Goal: Task Accomplishment & Management: Contribute content

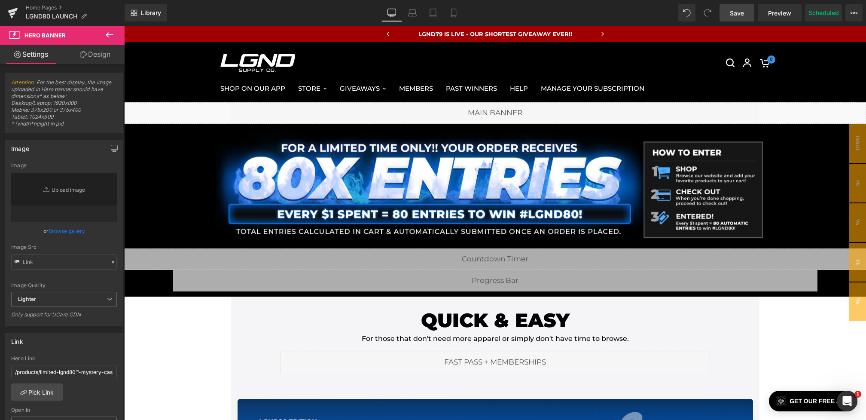
click at [722, 13] on link "Save" at bounding box center [737, 12] width 35 height 17
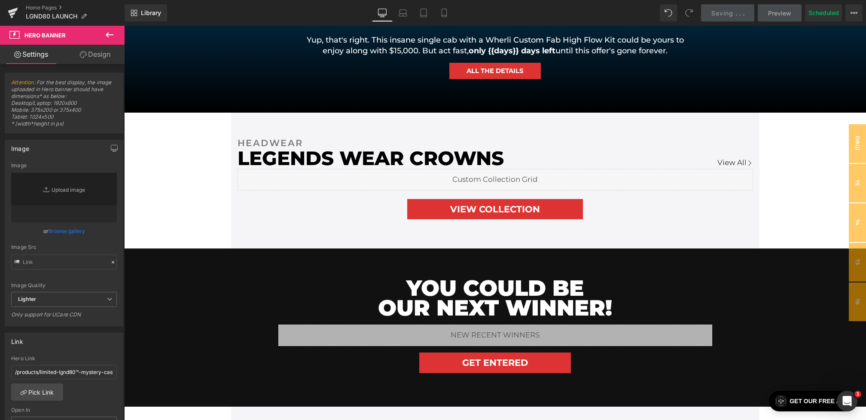
scroll to position [853, 0]
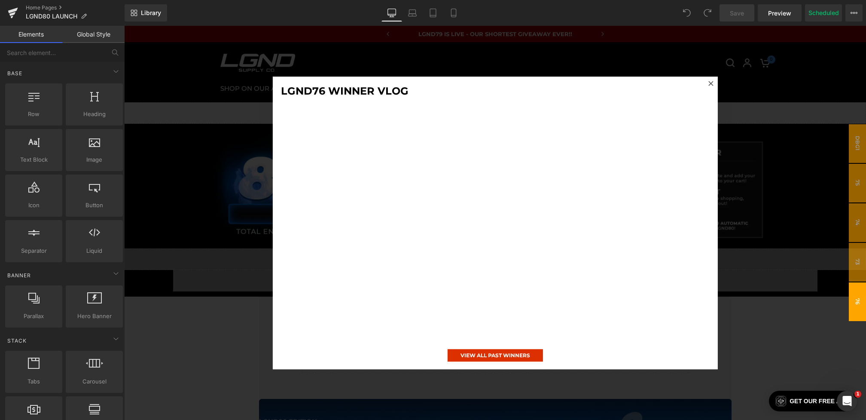
click at [222, 264] on div at bounding box center [495, 223] width 742 height 394
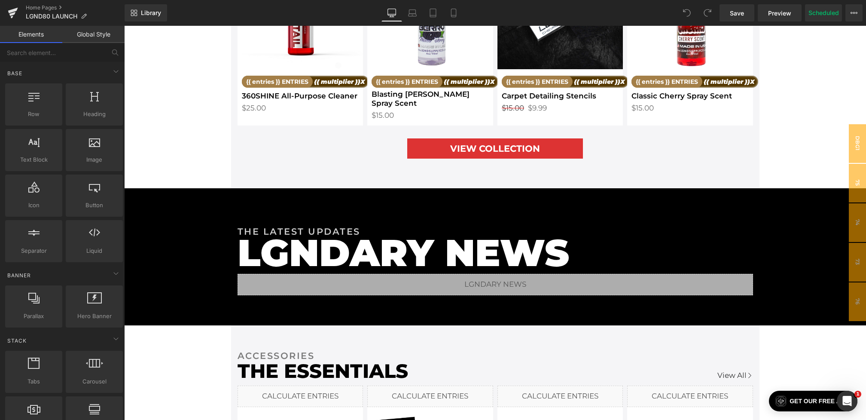
scroll to position [1372, 0]
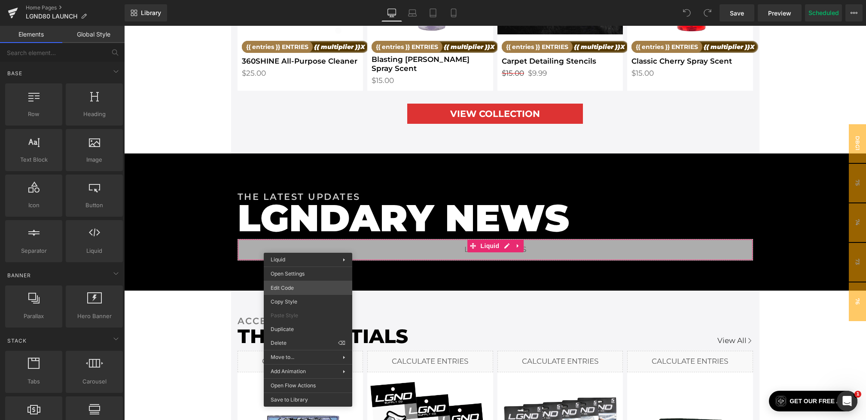
click at [286, 0] on div "You are previewing how the will restyle your page. You can not edit Elements in…" at bounding box center [433, 0] width 866 height 0
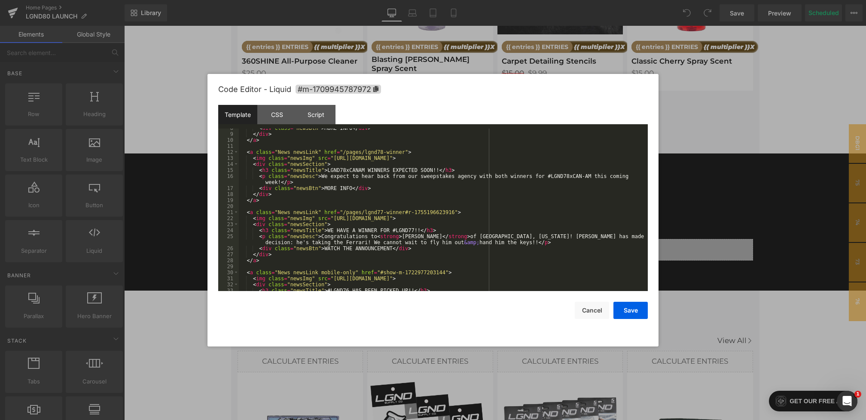
scroll to position [52, 0]
drag, startPoint x: 391, startPoint y: 231, endPoint x: 346, endPoint y: 231, distance: 45.1
click at [346, 231] on div "< div class = "newsBtn" > MORE INFO </ div > </ div > </ a > < a class = "News …" at bounding box center [442, 212] width 406 height 174
drag, startPoint x: 379, startPoint y: 236, endPoint x: 323, endPoint y: 235, distance: 56.3
click at [323, 235] on div "< div class = "newsBtn" > MORE INFO </ div > </ div > </ a > < a class = "News …" at bounding box center [442, 212] width 406 height 174
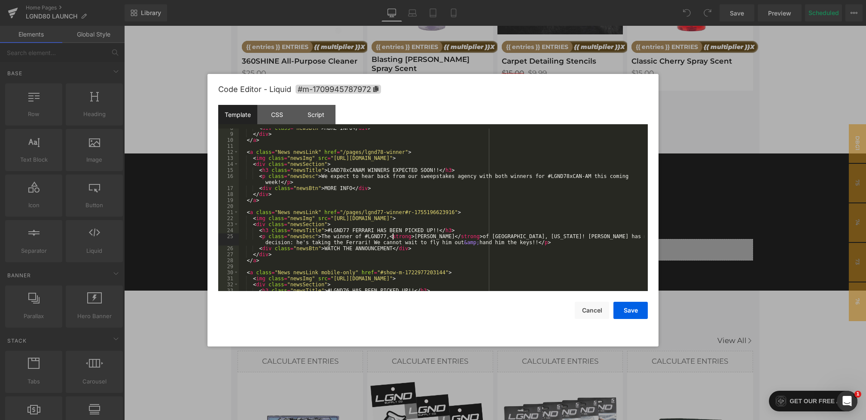
click at [498, 237] on div "< div class = "newsBtn" > MORE INFO </ div > </ div > </ a > < a class = "News …" at bounding box center [442, 212] width 406 height 174
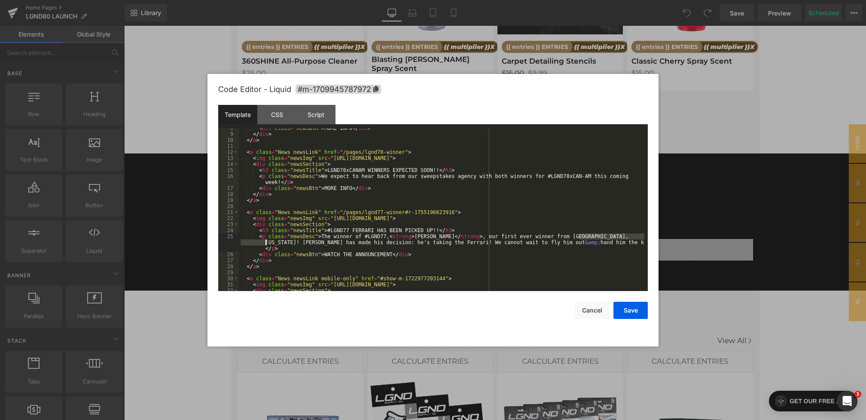
drag, startPoint x: 579, startPoint y: 236, endPoint x: 265, endPoint y: 241, distance: 313.2
click at [265, 241] on div "< div class = "newsBtn" > MORE INFO </ div > </ div > </ a > < a class = "News …" at bounding box center [442, 212] width 406 height 174
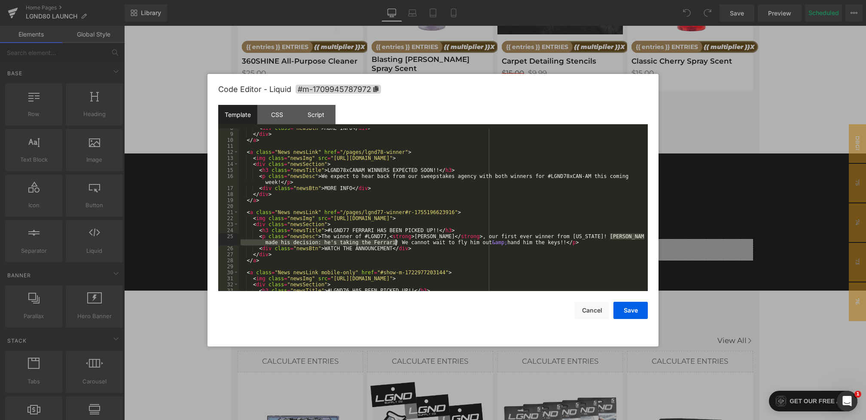
drag, startPoint x: 610, startPoint y: 235, endPoint x: 395, endPoint y: 241, distance: 215.7
click at [395, 241] on div "< div class = "newsBtn" > MORE INFO </ div > </ div > </ a > < a class = "News …" at bounding box center [442, 212] width 406 height 174
drag, startPoint x: 365, startPoint y: 243, endPoint x: 527, endPoint y: 242, distance: 162.4
click at [527, 242] on div "< div class = "newsBtn" > MORE INFO </ div > </ div > </ a > < a class = "News …" at bounding box center [442, 212] width 406 height 174
drag, startPoint x: 391, startPoint y: 247, endPoint x: 354, endPoint y: 247, distance: 37.4
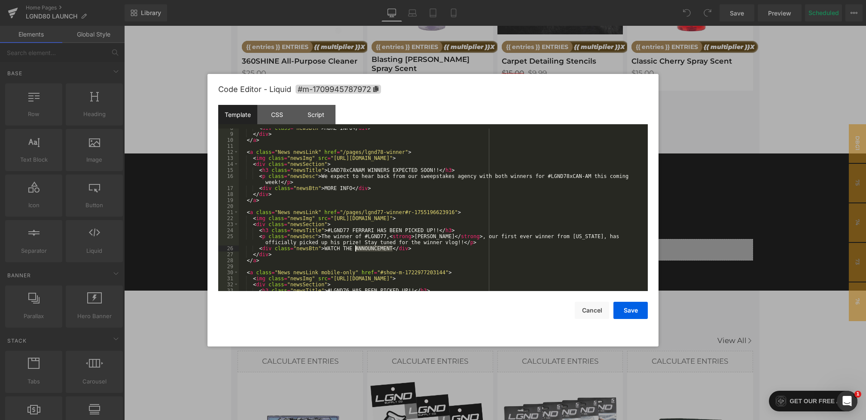
click at [354, 247] on div "< div class = "newsBtn" > MORE INFO </ div > </ div > </ a > < a class = "News …" at bounding box center [442, 212] width 406 height 174
drag, startPoint x: 335, startPoint y: 219, endPoint x: 593, endPoint y: 217, distance: 258.6
click at [593, 217] on div "< div class = "newsBtn" > MORE INFO </ div > </ div > </ a > < a class = "News …" at bounding box center [442, 212] width 406 height 174
click at [633, 314] on button "Save" at bounding box center [630, 310] width 34 height 17
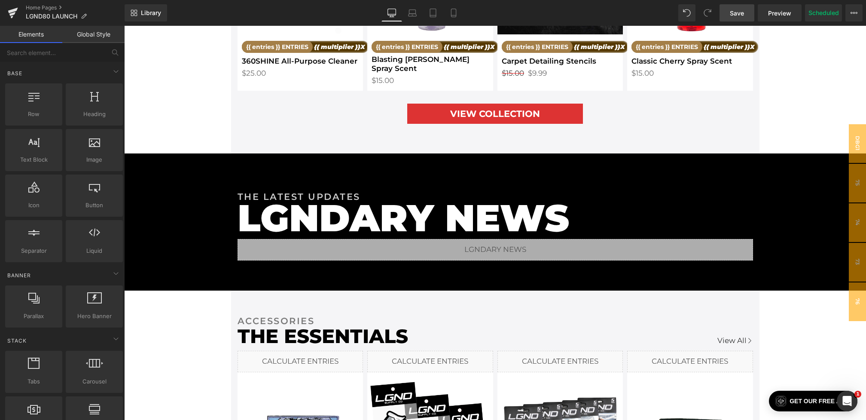
click at [735, 14] on span "Save" at bounding box center [737, 13] width 14 height 9
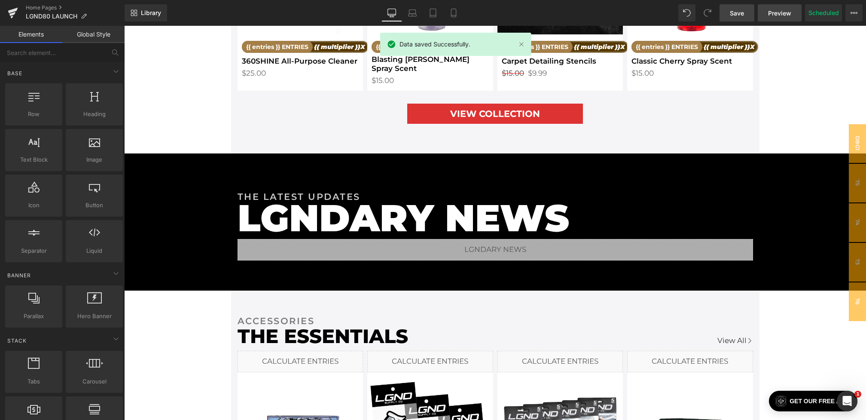
click at [773, 13] on span "Preview" at bounding box center [779, 13] width 23 height 9
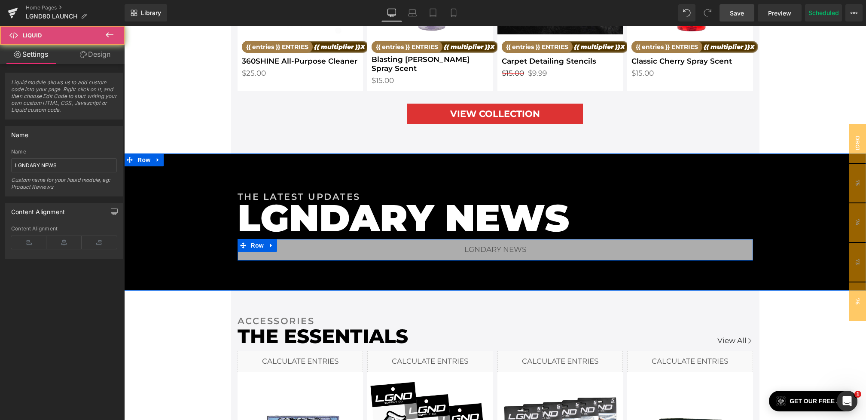
click at [324, 241] on div "Liquid" at bounding box center [496, 249] width 516 height 21
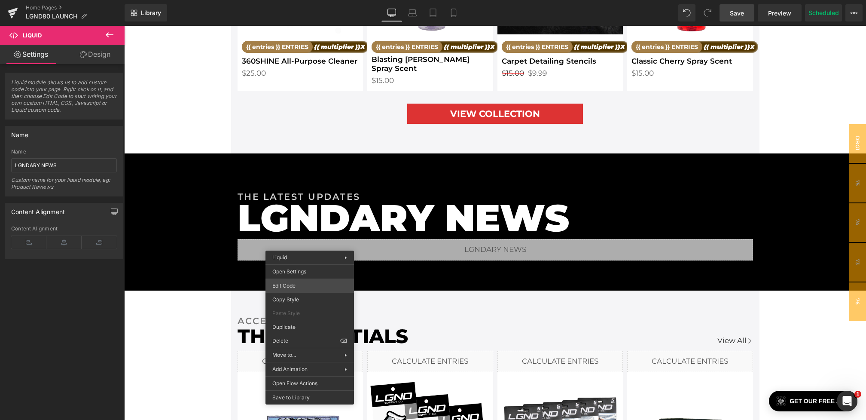
click at [290, 0] on div "You are previewing how the will restyle your page. You can not edit Elements in…" at bounding box center [433, 0] width 866 height 0
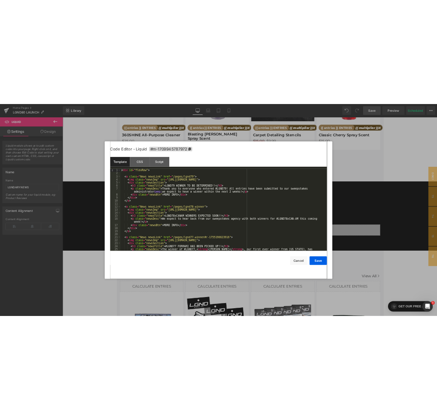
scroll to position [45, 0]
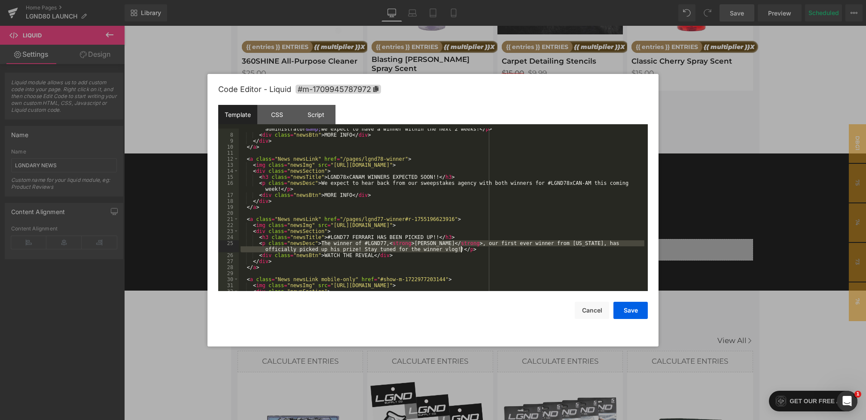
drag, startPoint x: 321, startPoint y: 241, endPoint x: 462, endPoint y: 250, distance: 141.1
click at [462, 250] on div "< p class = "newsDesc" > Thank you to everyone who entered #LGND79! All entries…" at bounding box center [442, 210] width 406 height 180
click at [588, 305] on button "Cancel" at bounding box center [592, 310] width 34 height 17
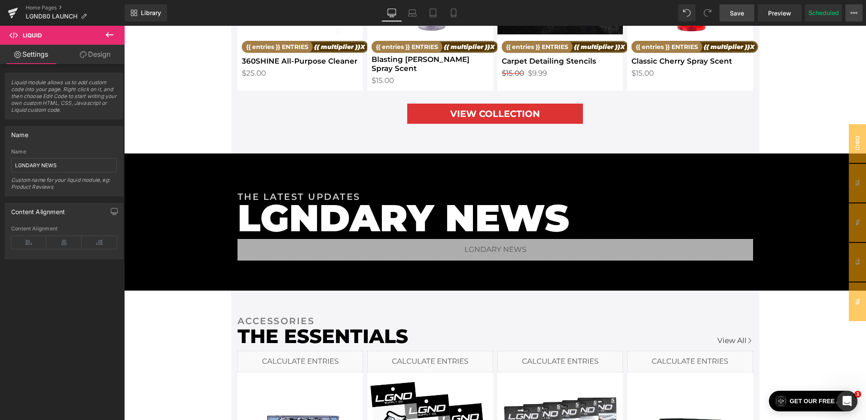
click at [861, 16] on button "View Live Page View with current Template Save Template to Library Schedule Pub…" at bounding box center [853, 12] width 17 height 17
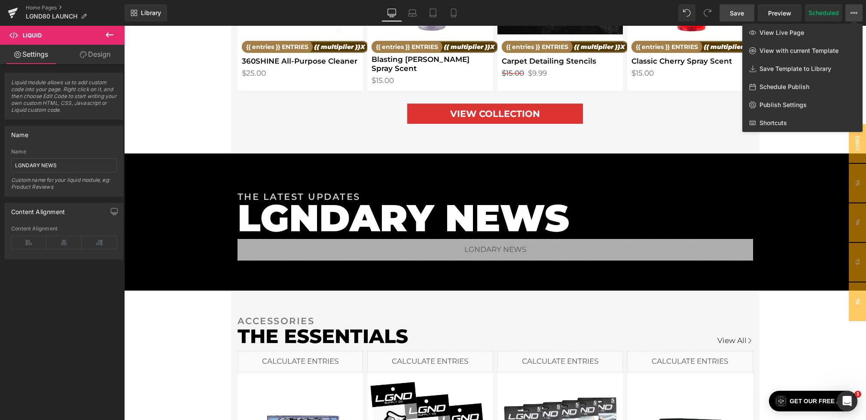
click at [775, 88] on span "Schedule Publish" at bounding box center [785, 87] width 50 height 8
select select
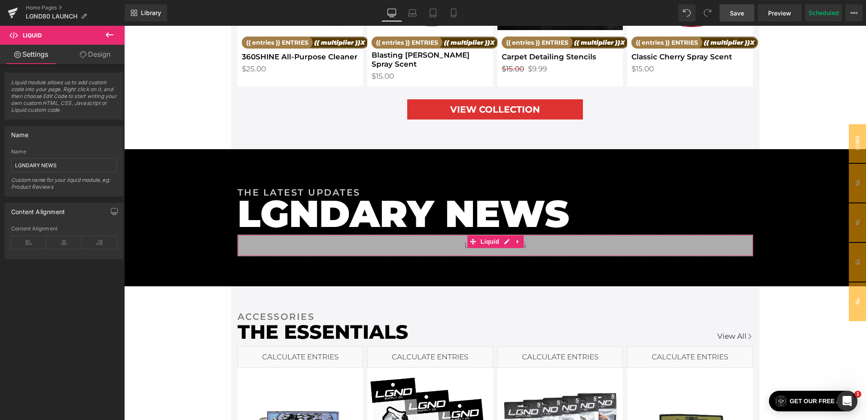
scroll to position [1366, 0]
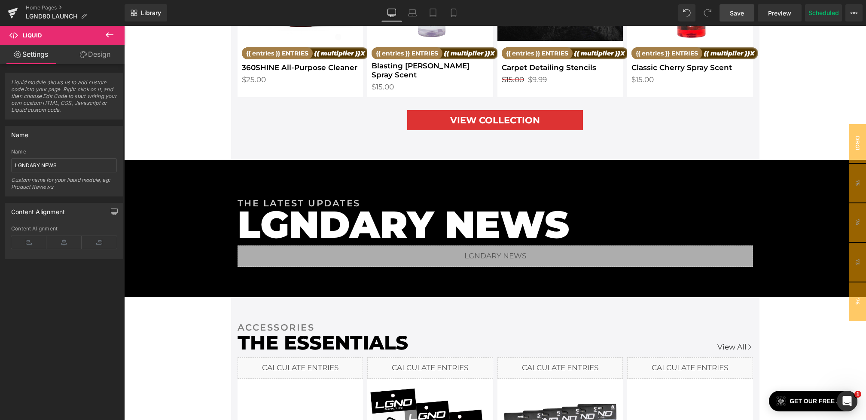
click at [732, 16] on span "Save" at bounding box center [737, 13] width 14 height 9
click at [772, 14] on span "Preview" at bounding box center [779, 13] width 23 height 9
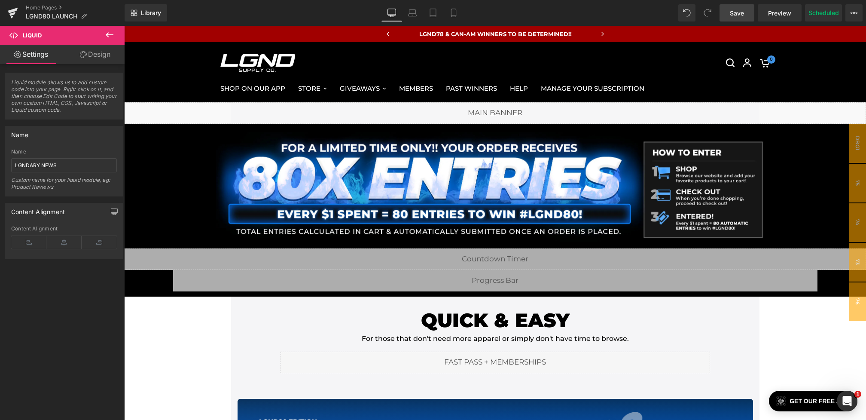
scroll to position [282, 0]
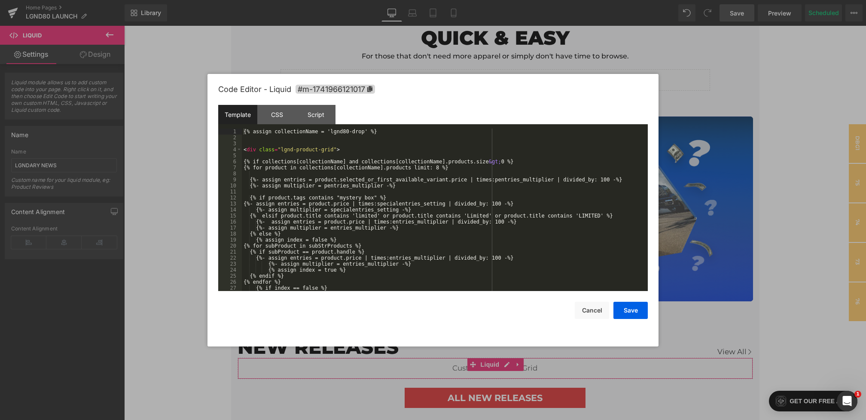
click at [381, 0] on div "You are previewing how the will restyle your page. You can not edit Elements in…" at bounding box center [433, 0] width 866 height 0
click at [597, 317] on button "Cancel" at bounding box center [592, 310] width 34 height 17
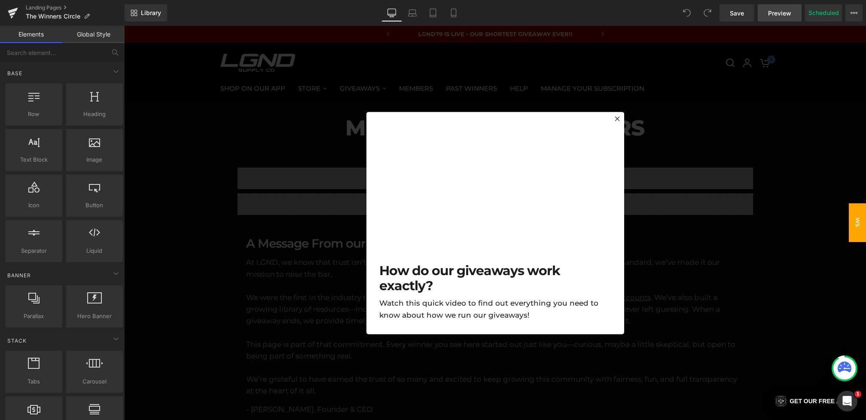
click at [773, 18] on link "Preview" at bounding box center [780, 12] width 44 height 17
click at [300, 162] on div at bounding box center [495, 223] width 742 height 394
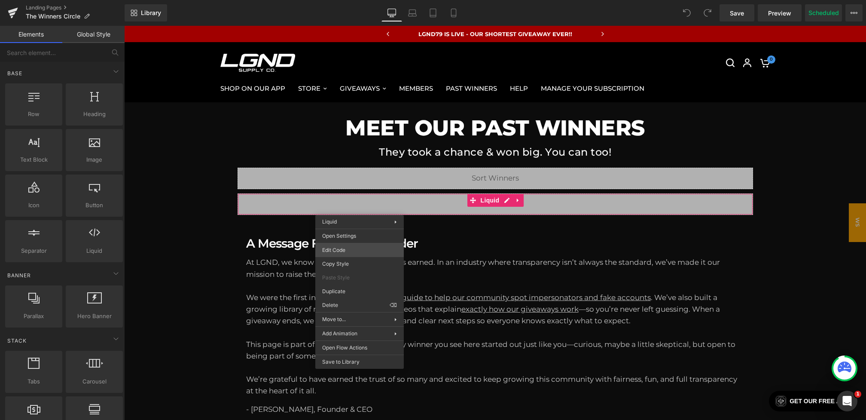
click at [336, 0] on div "You are previewing how the will restyle your page. You can not edit Elements in…" at bounding box center [433, 0] width 866 height 0
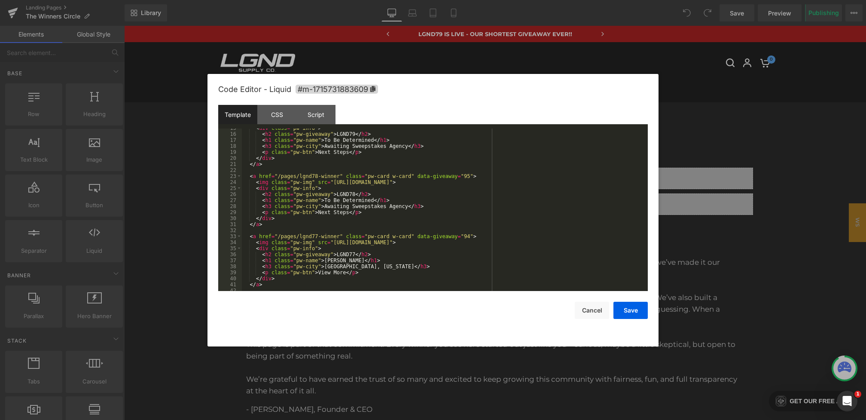
scroll to position [113, 0]
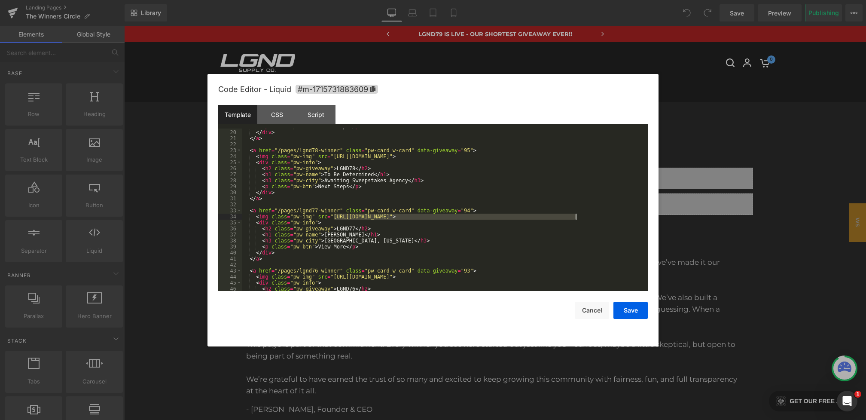
drag, startPoint x: 334, startPoint y: 217, endPoint x: 575, endPoint y: 217, distance: 241.0
click at [575, 217] on div "< p class = "pw-btn" > Next Steps </ p > </ div > </ a > < a href = "/pages/lgn…" at bounding box center [443, 210] width 403 height 174
click at [626, 311] on button "Save" at bounding box center [630, 310] width 34 height 17
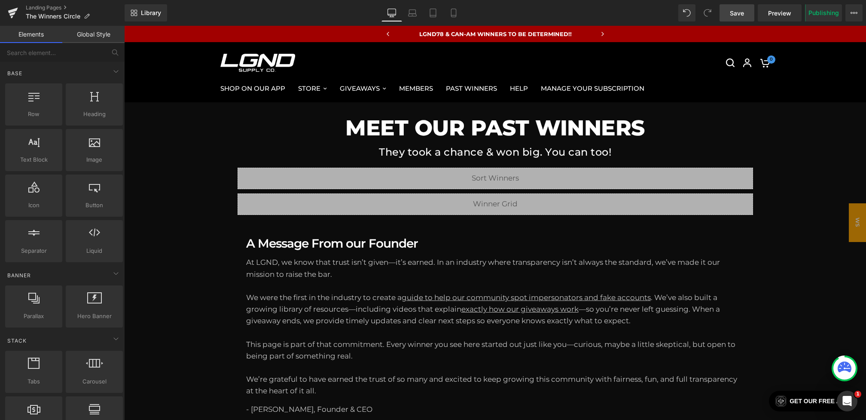
click at [735, 18] on link "Save" at bounding box center [737, 12] width 35 height 17
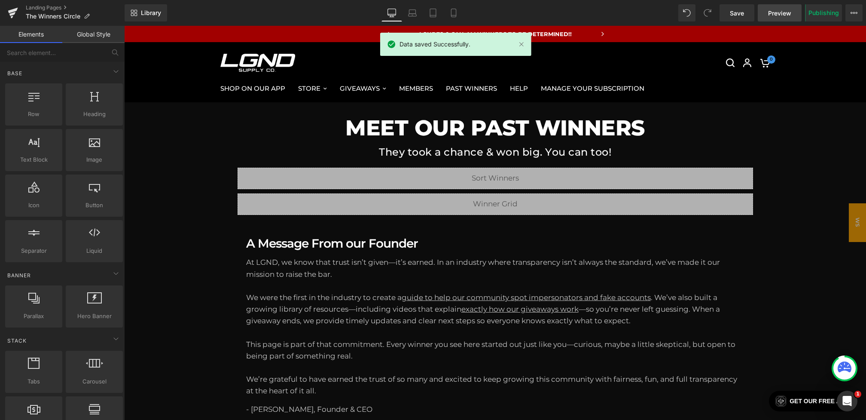
click at [774, 14] on span "Preview" at bounding box center [779, 13] width 23 height 9
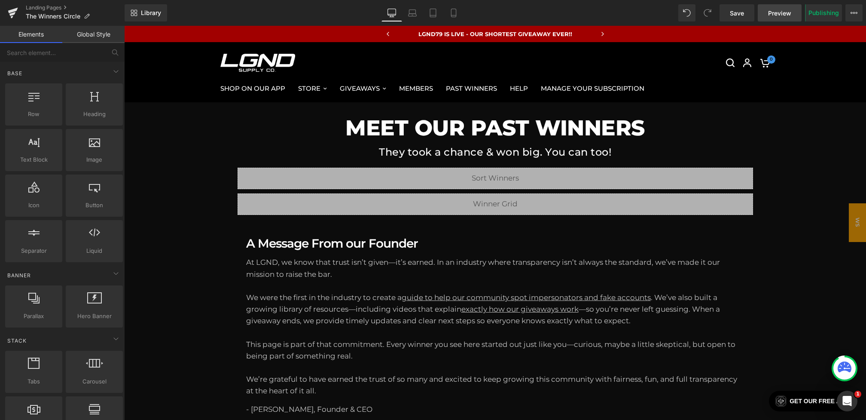
click at [766, 16] on link "Preview" at bounding box center [780, 12] width 44 height 17
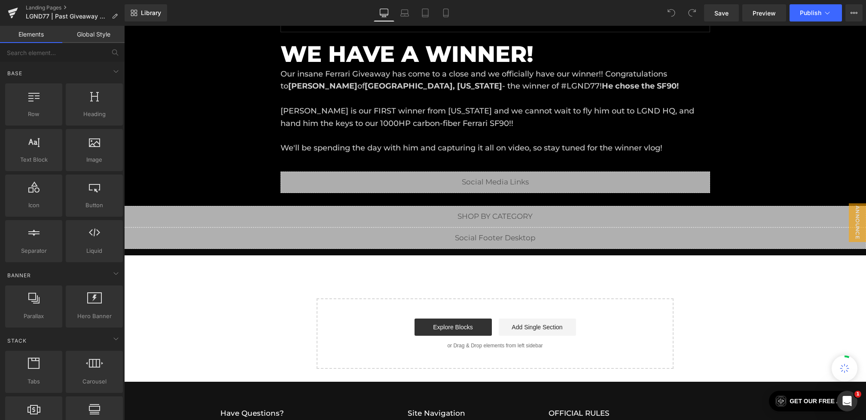
scroll to position [174, 0]
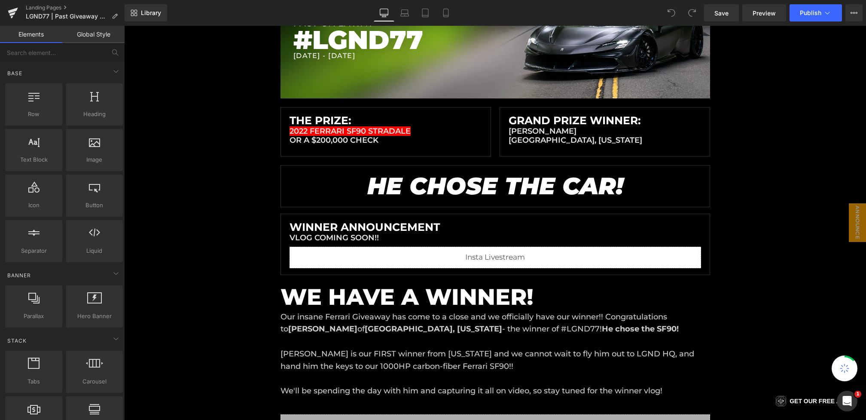
click at [359, 226] on h1 "WINNER Announcement" at bounding box center [496, 226] width 412 height 13
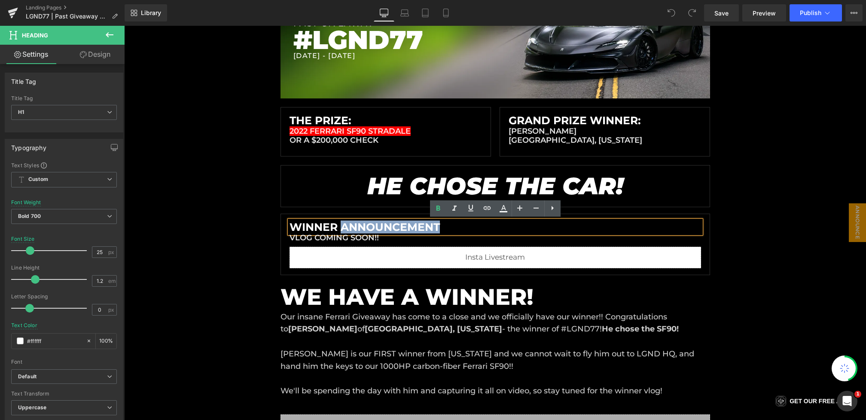
drag, startPoint x: 382, startPoint y: 225, endPoint x: 340, endPoint y: 224, distance: 42.1
click at [340, 224] on h1 "WINNER Announcement" at bounding box center [496, 226] width 412 height 13
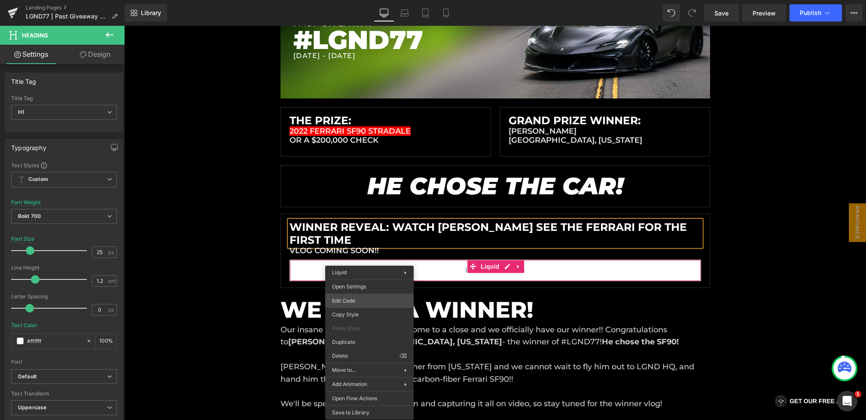
click at [347, 0] on div "You are previewing how the will restyle your page. You can not edit Elements in…" at bounding box center [433, 0] width 866 height 0
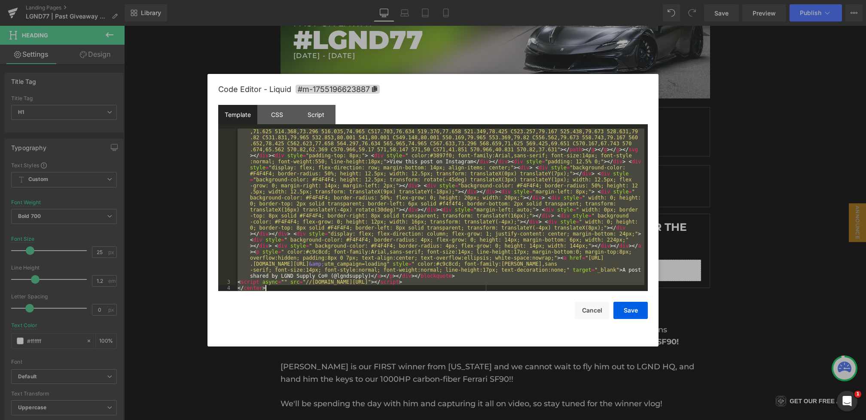
scroll to position [192, 0]
drag, startPoint x: 242, startPoint y: 137, endPoint x: 484, endPoint y: 282, distance: 281.3
click at [484, 282] on div "< blockquote class = "instagram-media" data-instgrm-captioned = "" data-instgrm…" at bounding box center [440, 194] width 409 height 505
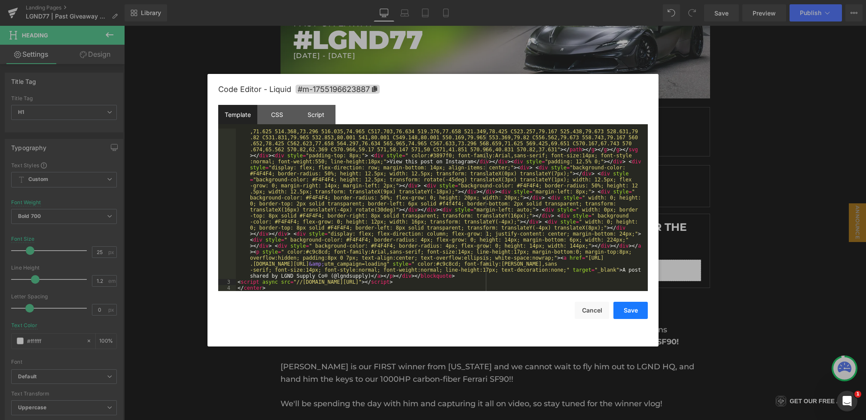
click at [639, 306] on button "Save" at bounding box center [630, 310] width 34 height 17
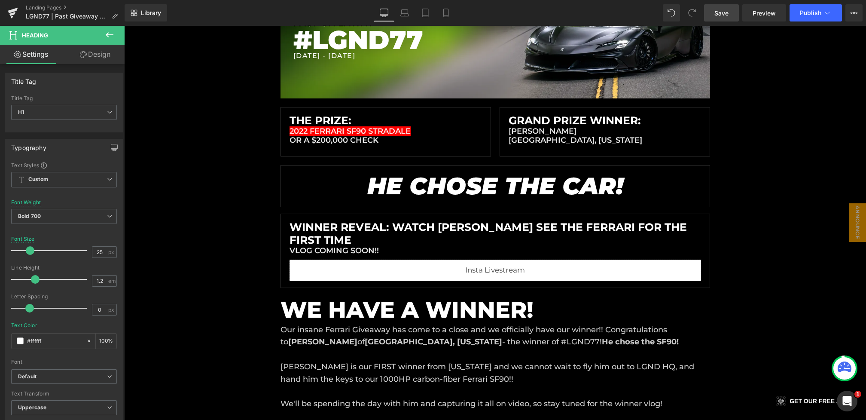
click at [720, 7] on link "Save" at bounding box center [721, 12] width 35 height 17
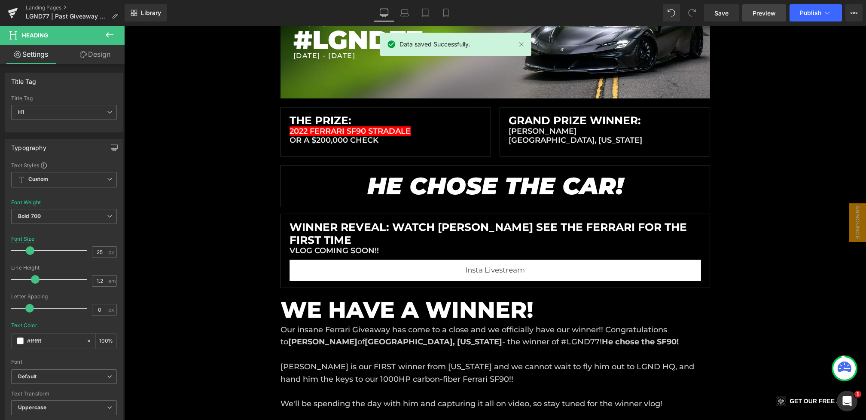
click at [765, 12] on span "Preview" at bounding box center [764, 13] width 23 height 9
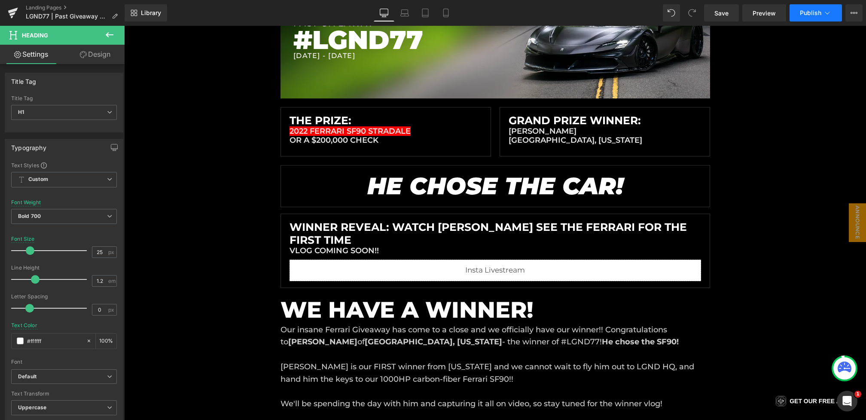
click at [807, 10] on span "Publish" at bounding box center [810, 12] width 21 height 7
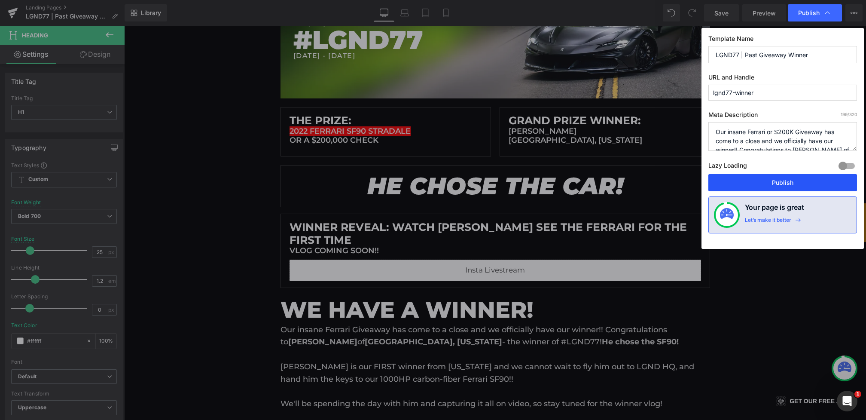
click at [759, 180] on button "Publish" at bounding box center [782, 182] width 149 height 17
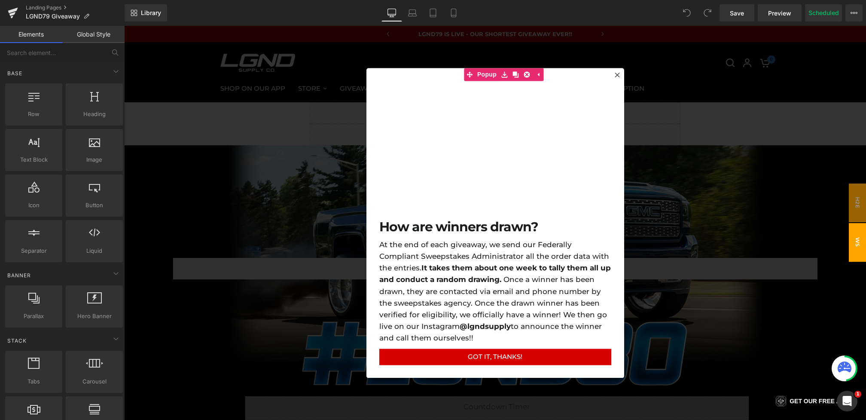
click at [293, 183] on div at bounding box center [495, 223] width 742 height 394
